Goal: Transaction & Acquisition: Purchase product/service

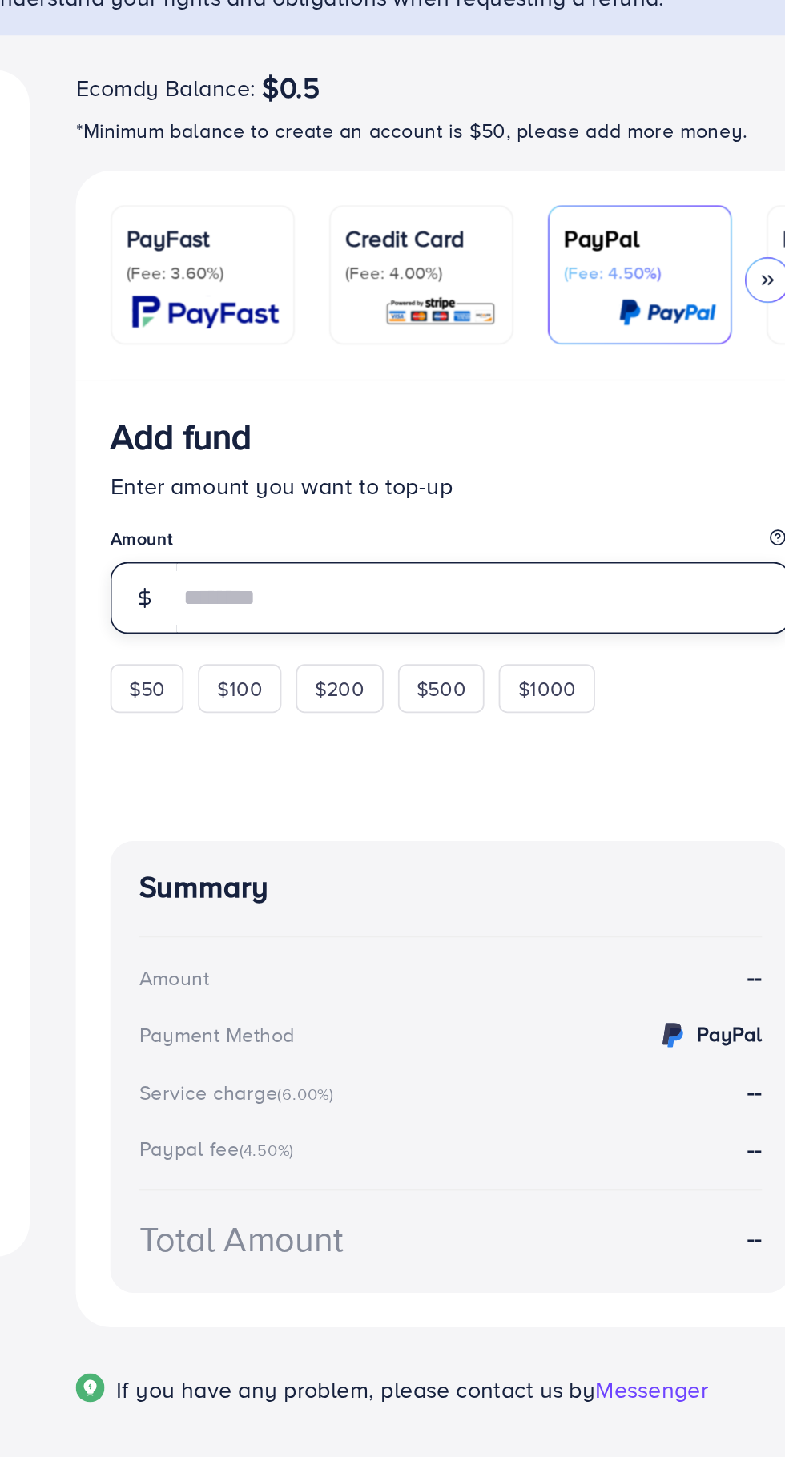
click at [461, 485] on input "number" at bounding box center [569, 485] width 342 height 40
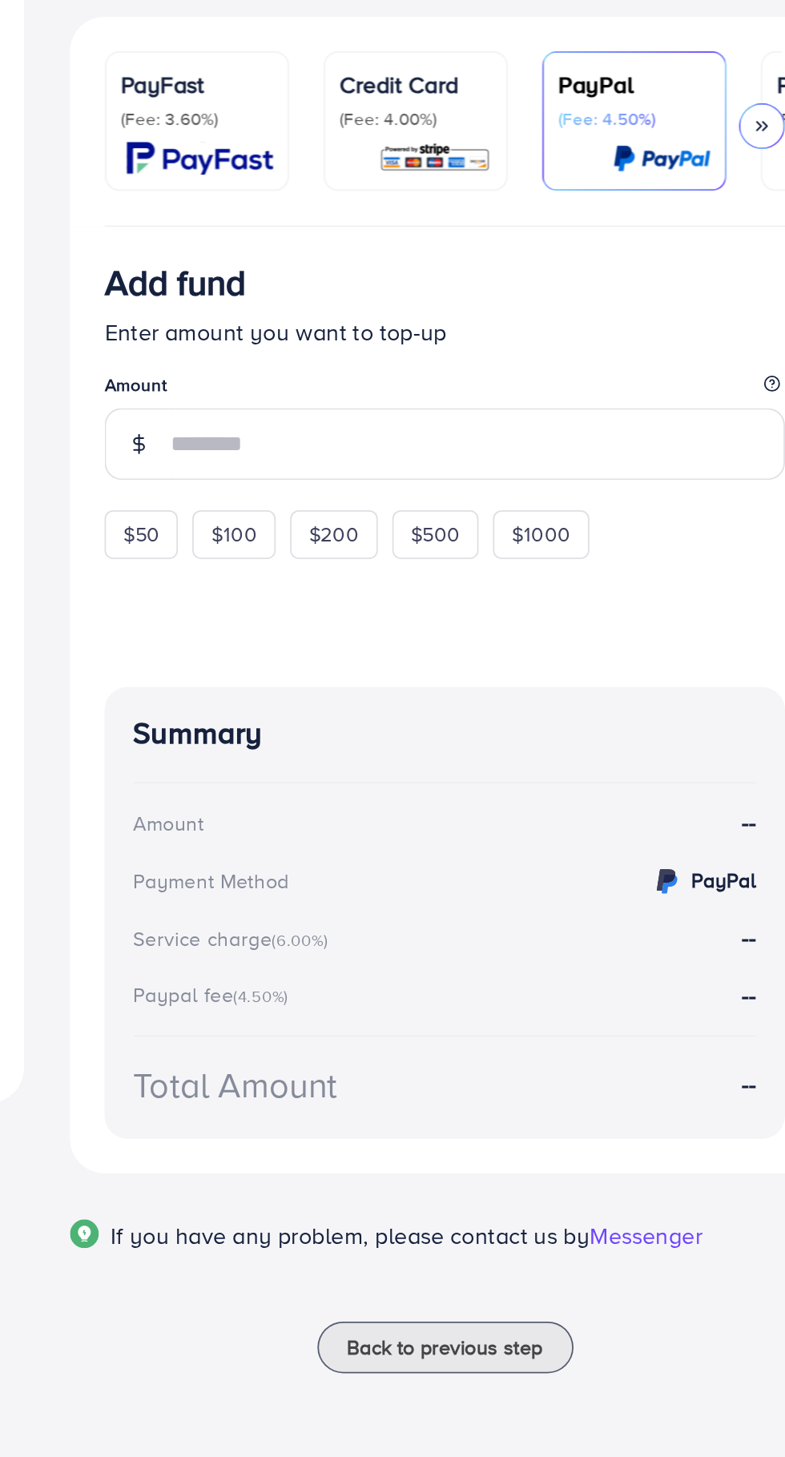
click at [375, 541] on div "$50 $100 $200 $500 $1000" at bounding box center [525, 533] width 328 height 31
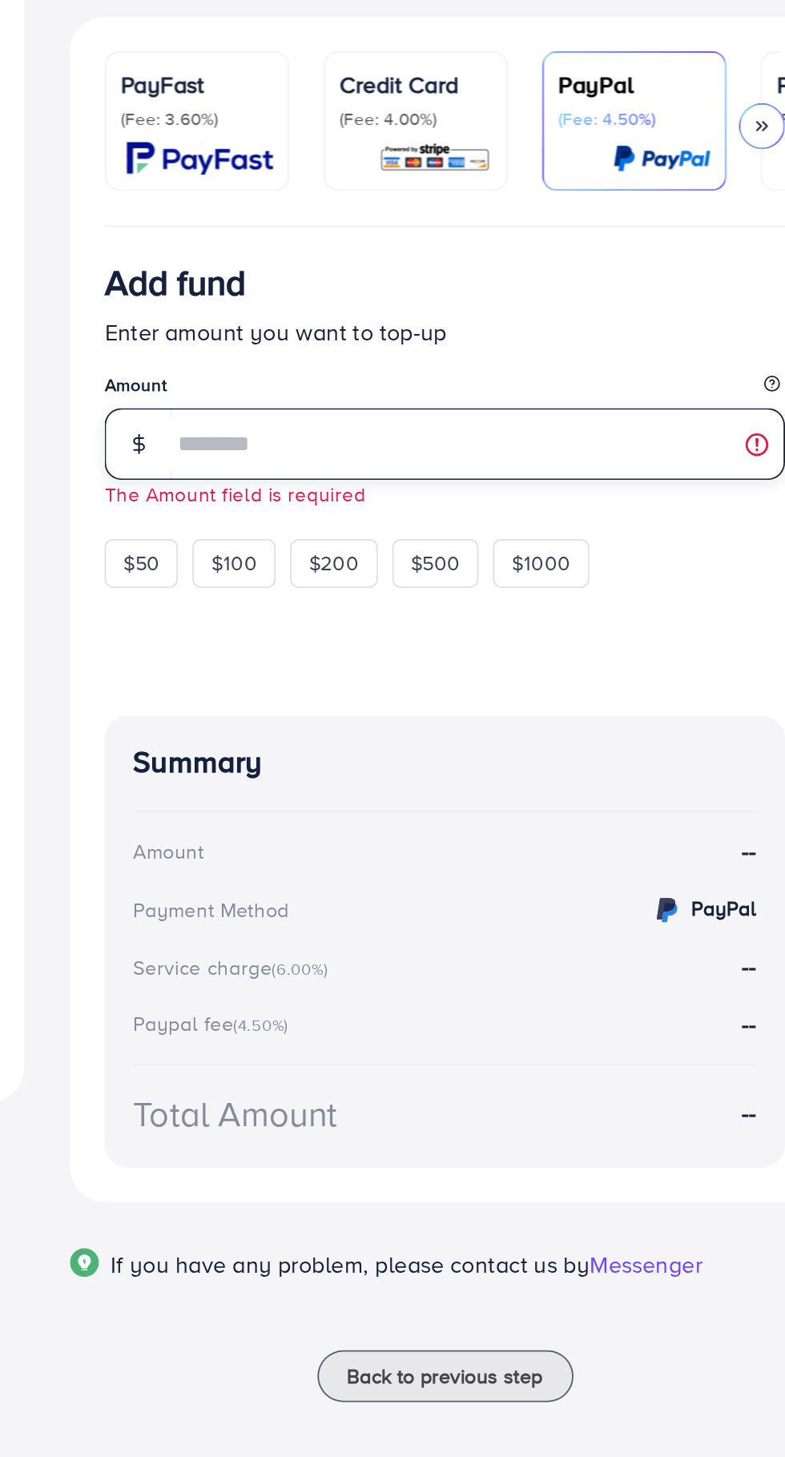
click at [540, 489] on input "number" at bounding box center [569, 485] width 342 height 40
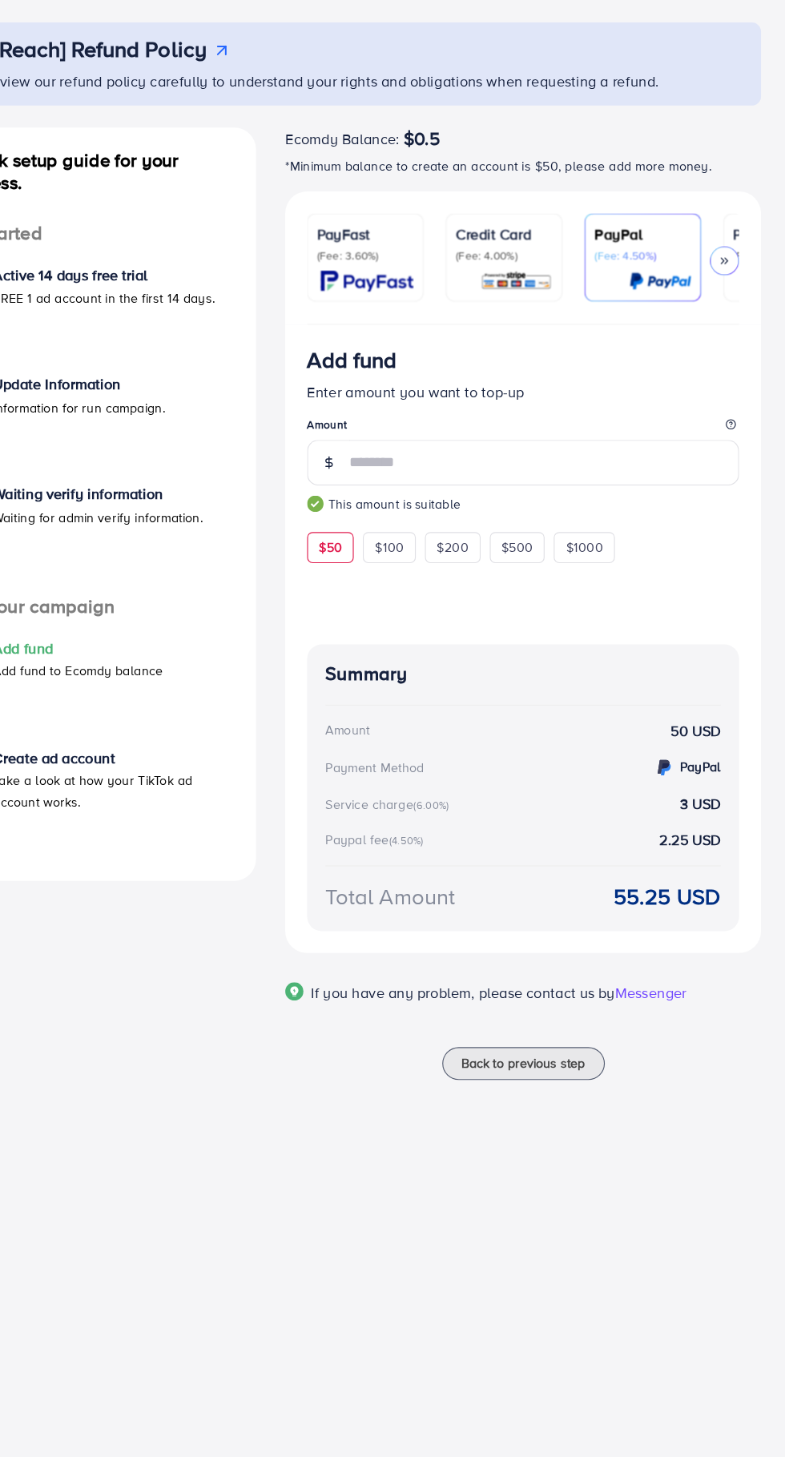
click at [398, 306] on p "(Fee: 3.60%)" at bounding box center [412, 304] width 85 height 13
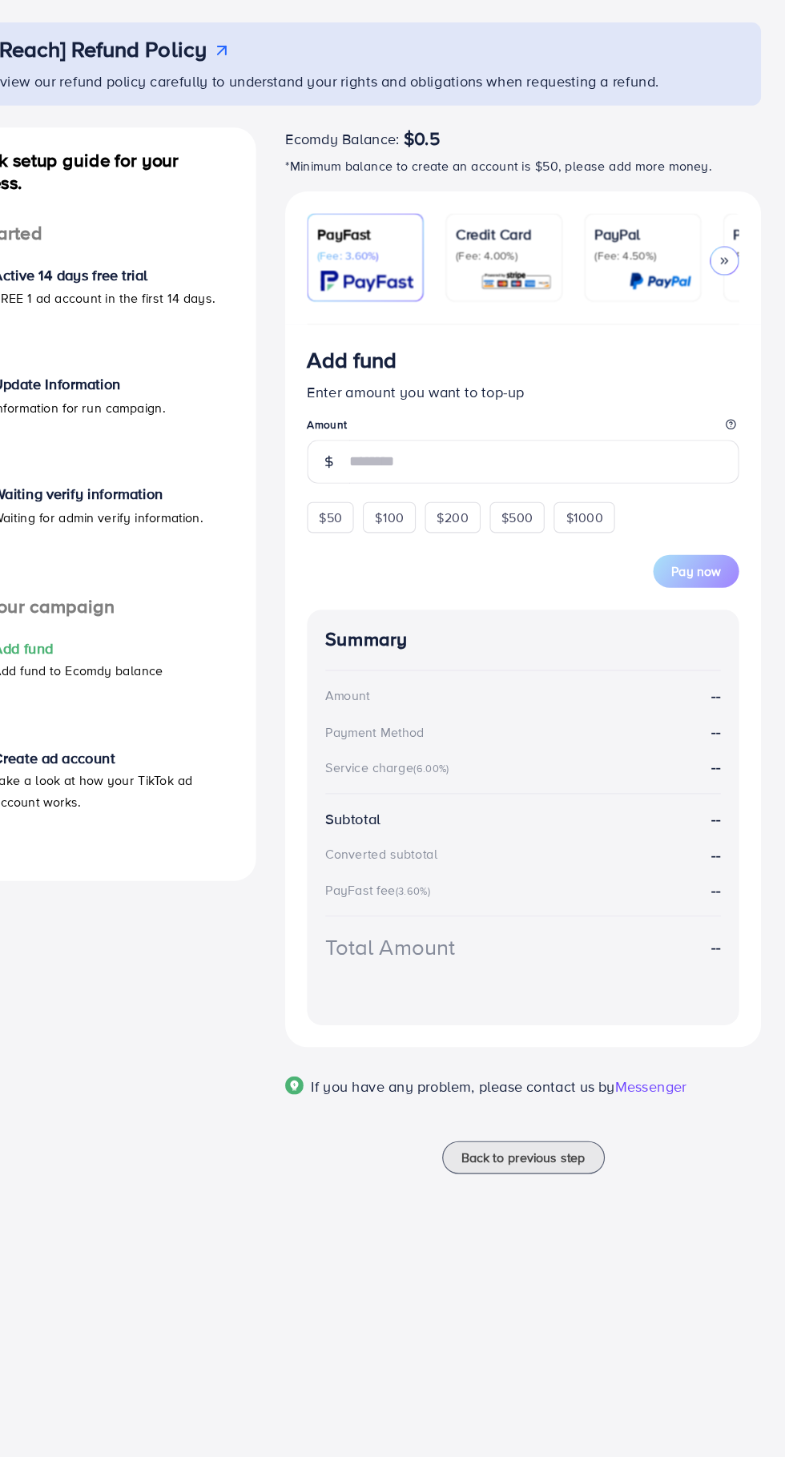
click at [653, 283] on p "PayPal" at bounding box center [656, 285] width 85 height 19
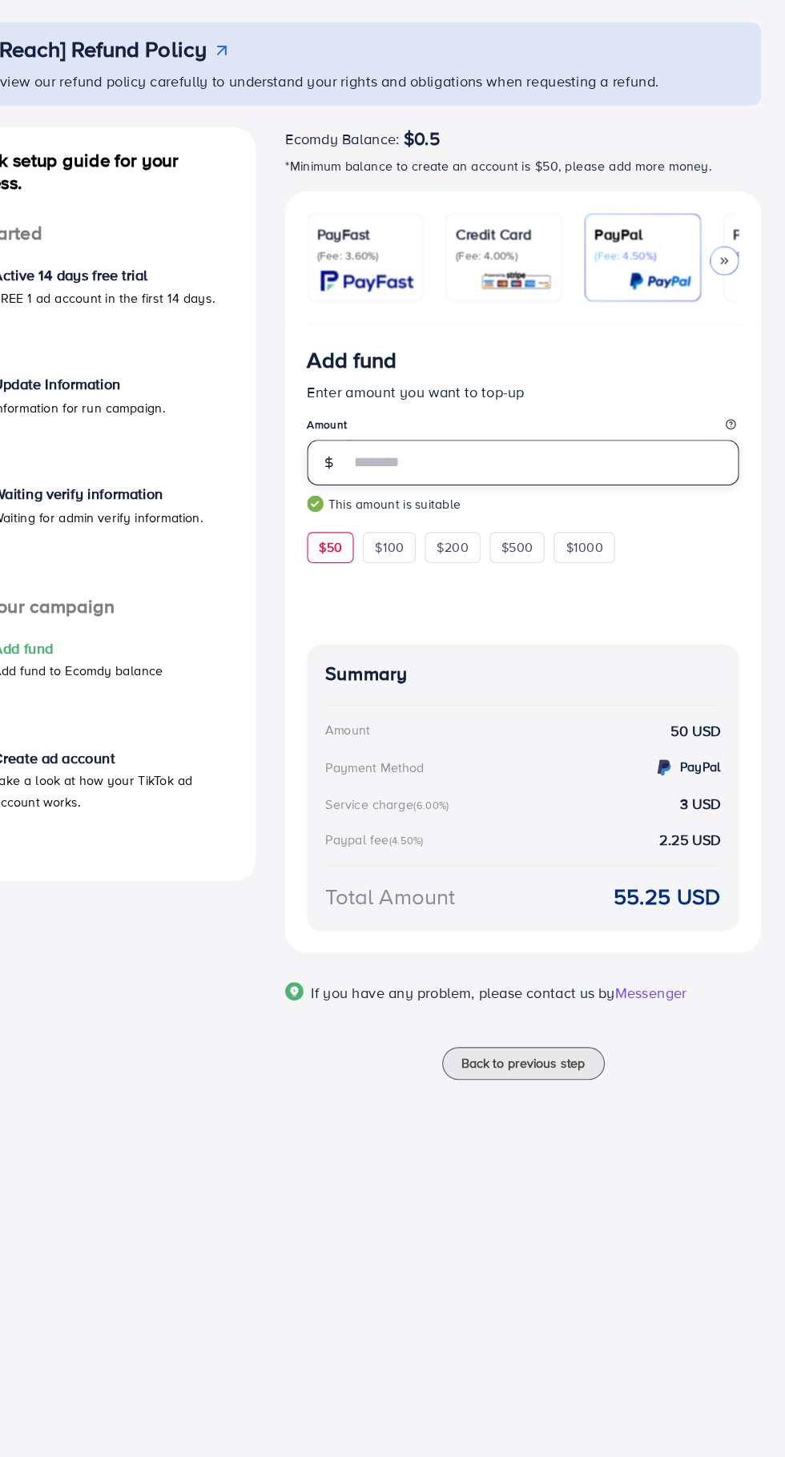
click at [498, 495] on input "**" at bounding box center [569, 485] width 342 height 40
type input "*"
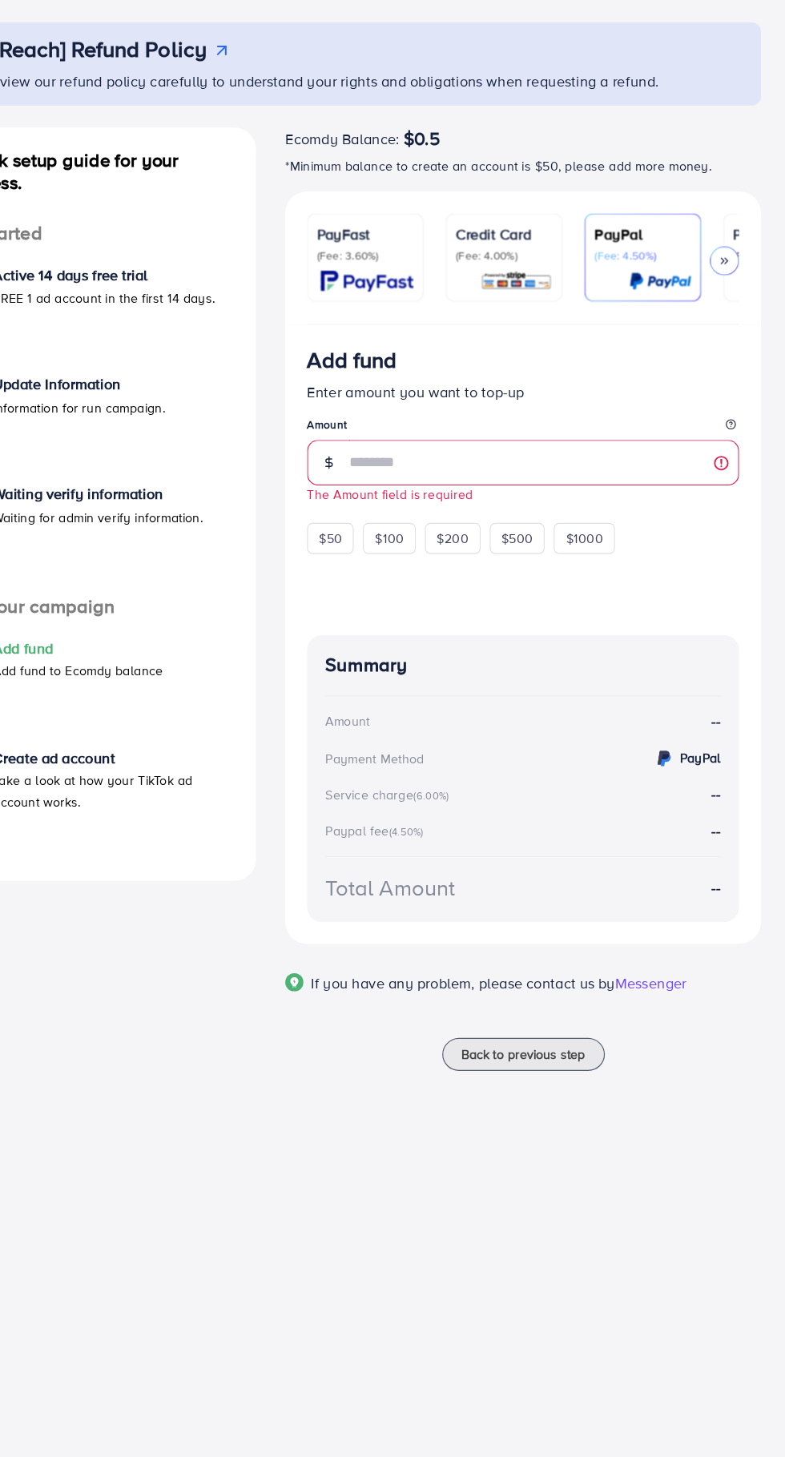
click at [405, 344] on ul "PayFast (Fee: 3.60%) Credit Card (Fee: 4.00%) PayPal (Fee: 4.50%) Payoneer (Fee…" at bounding box center [550, 316] width 379 height 98
click at [427, 314] on div "PayFast (Fee: 3.60%)" at bounding box center [412, 306] width 85 height 60
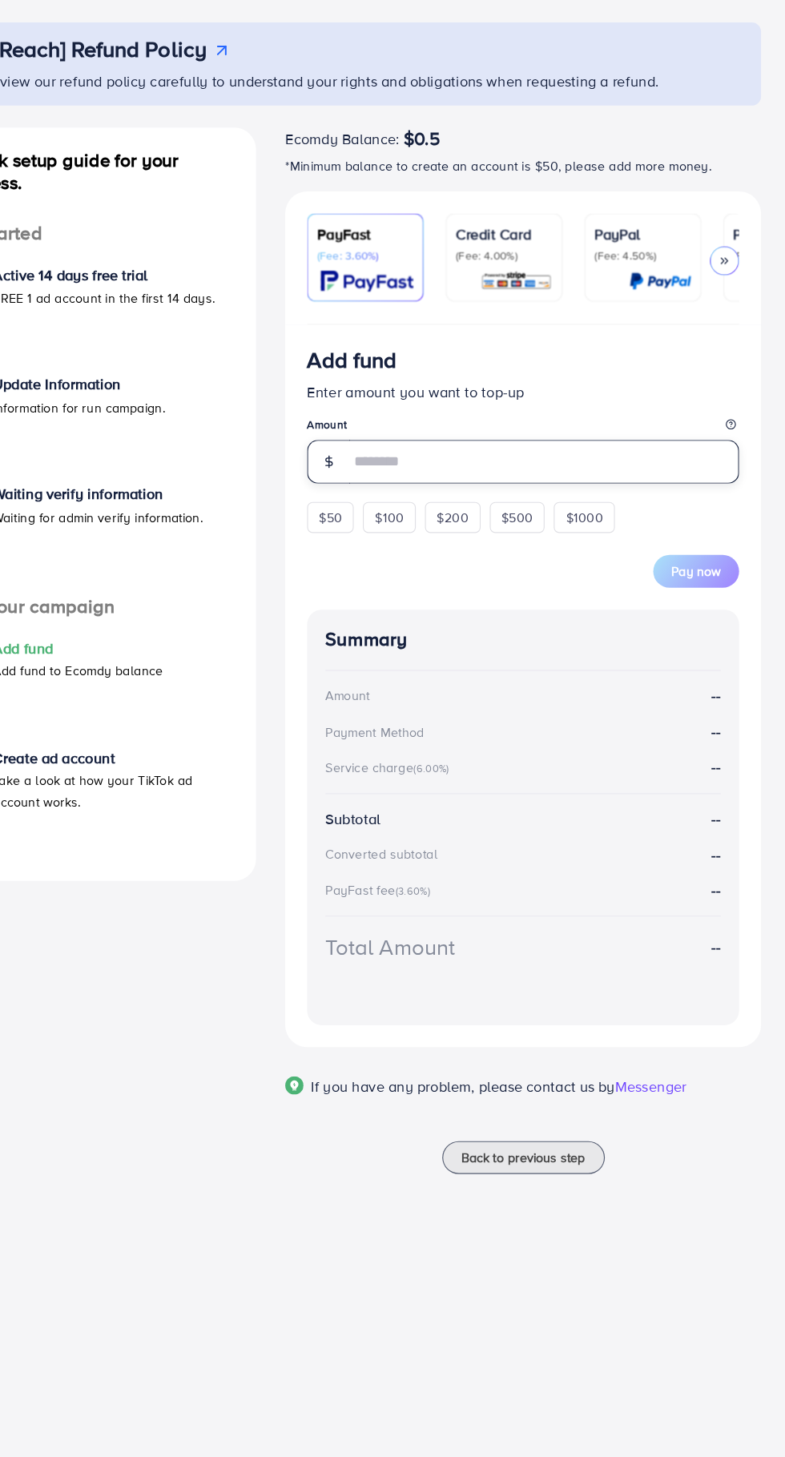
click at [498, 481] on input "number" at bounding box center [569, 484] width 342 height 38
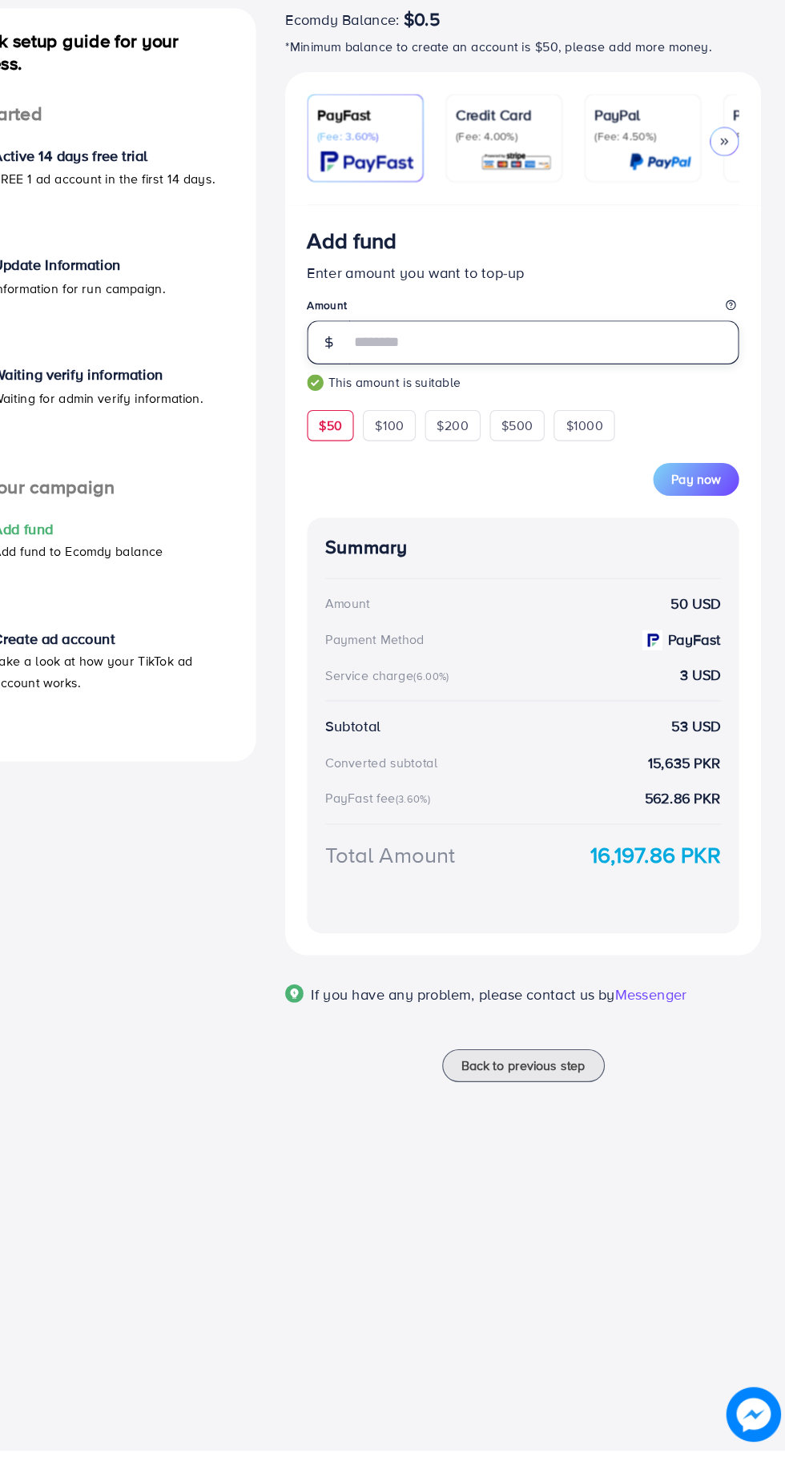
type input "**"
click at [709, 608] on span "Pay now" at bounding box center [702, 605] width 43 height 16
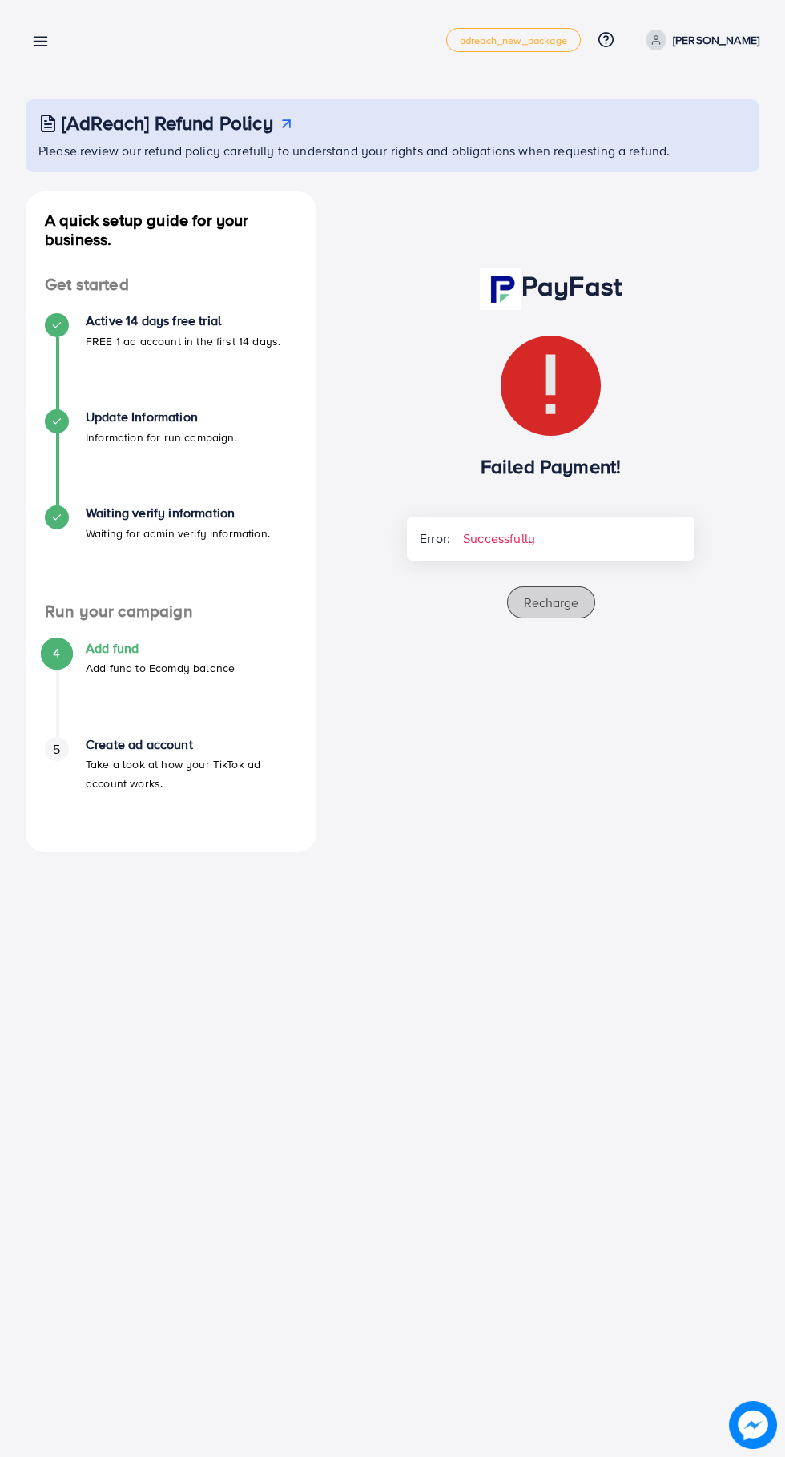
click at [551, 602] on span "Recharge" at bounding box center [551, 603] width 54 height 18
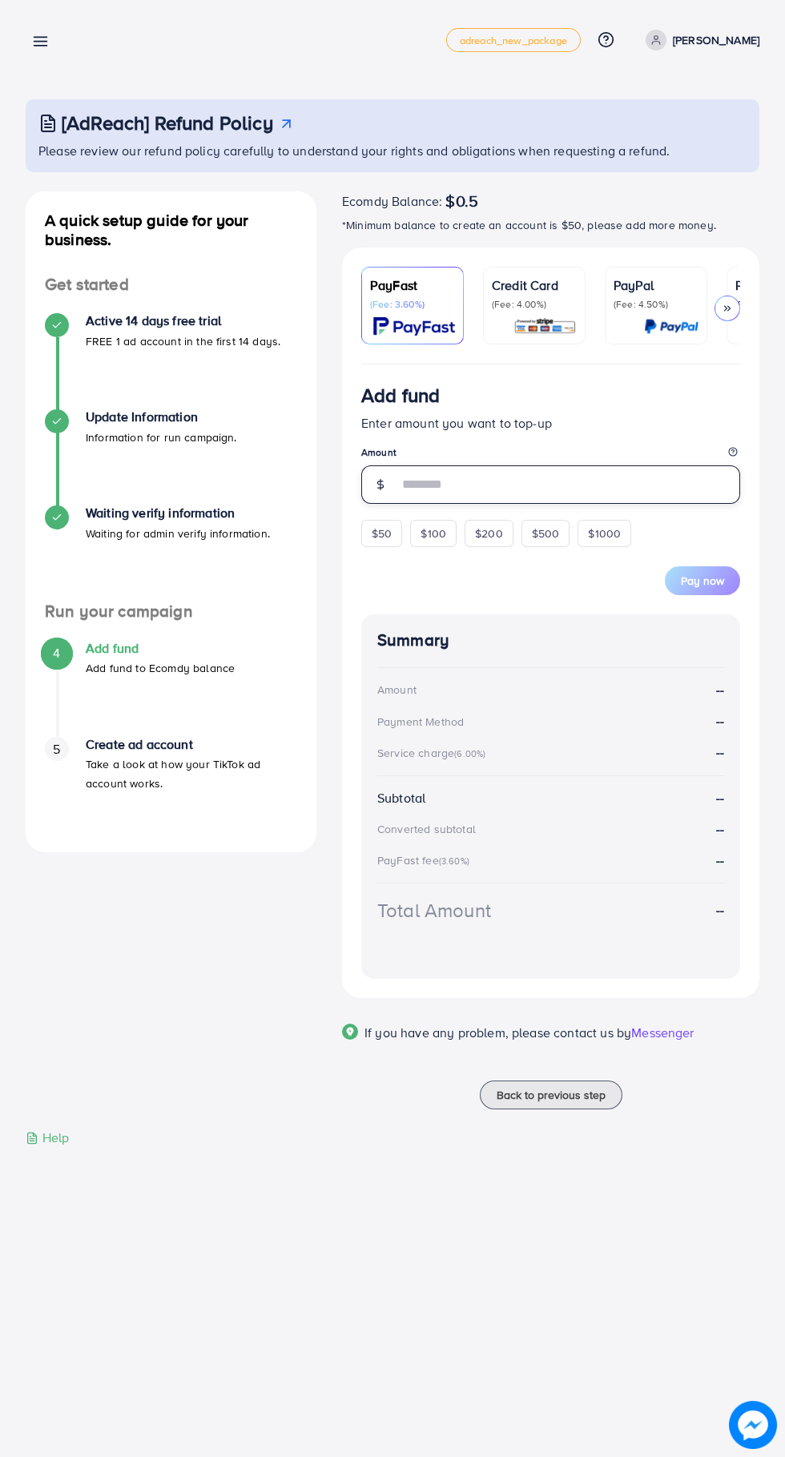
click at [494, 483] on input "number" at bounding box center [569, 484] width 342 height 38
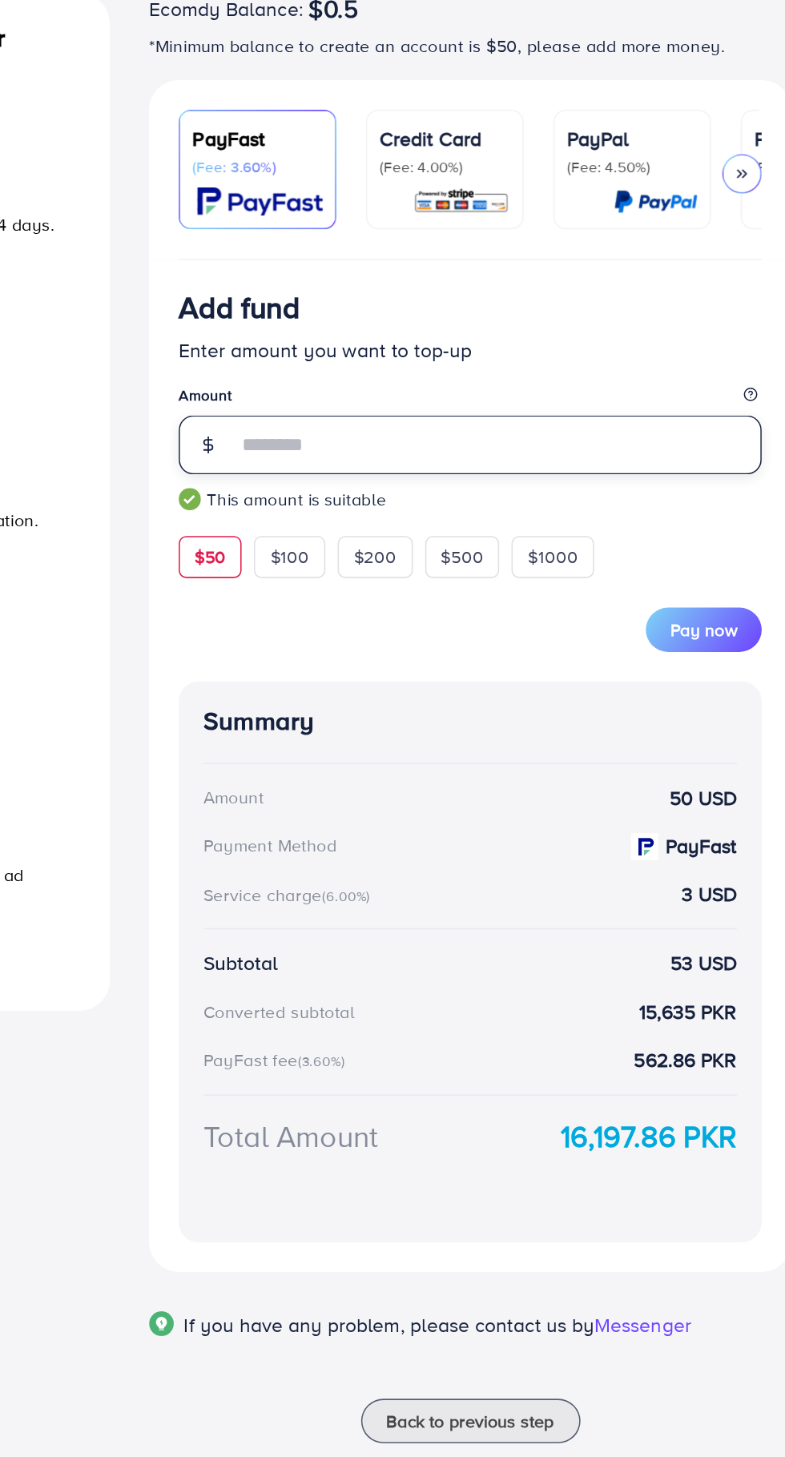
type input "**"
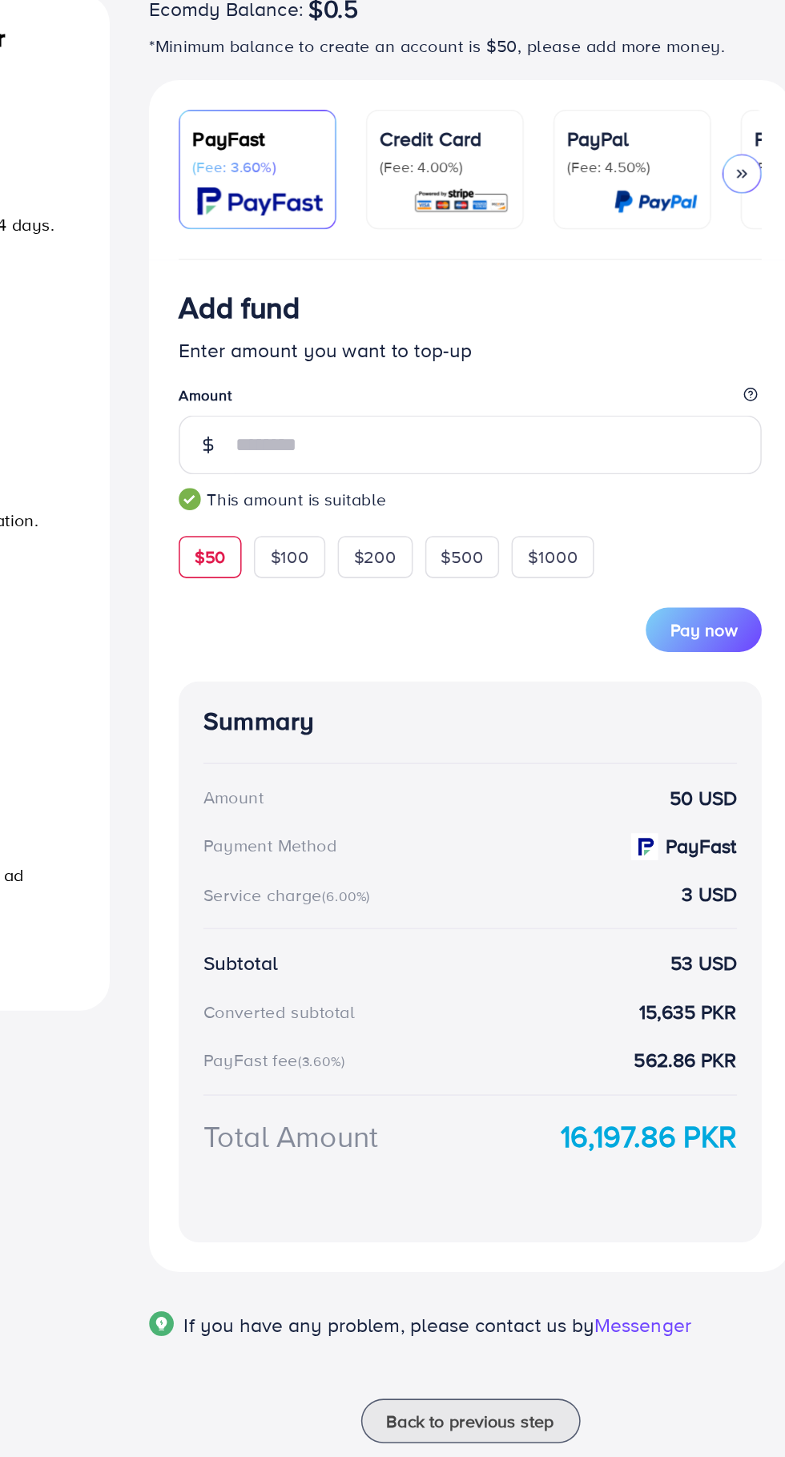
click at [701, 613] on span "Pay now" at bounding box center [702, 605] width 43 height 16
